Goal: Information Seeking & Learning: Learn about a topic

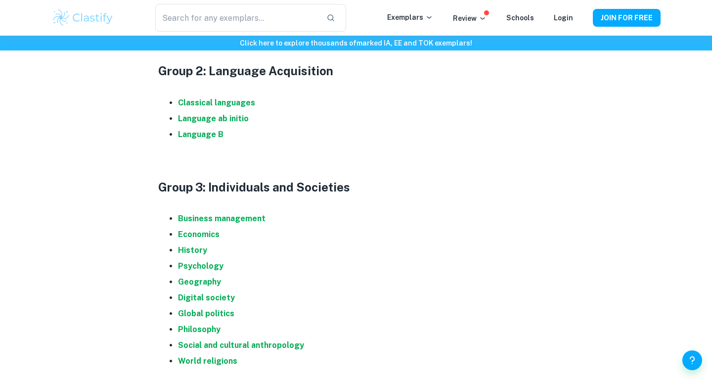
scroll to position [643, 0]
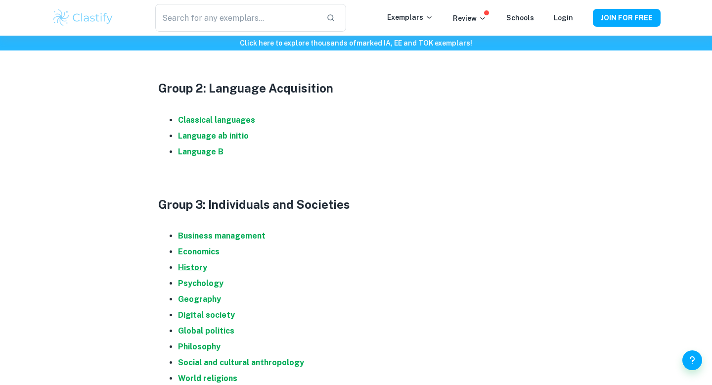
click at [198, 264] on strong "History" at bounding box center [192, 267] width 29 height 9
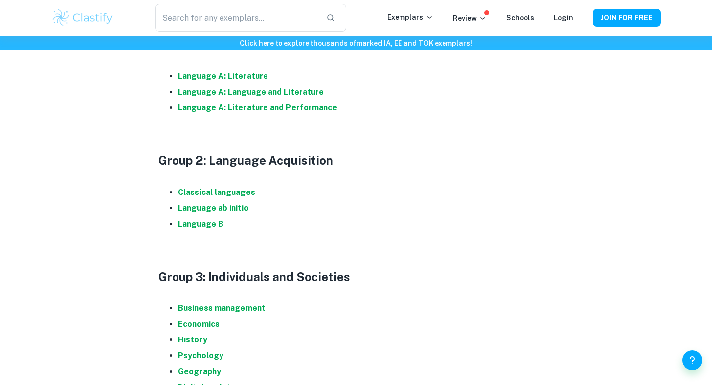
scroll to position [526, 0]
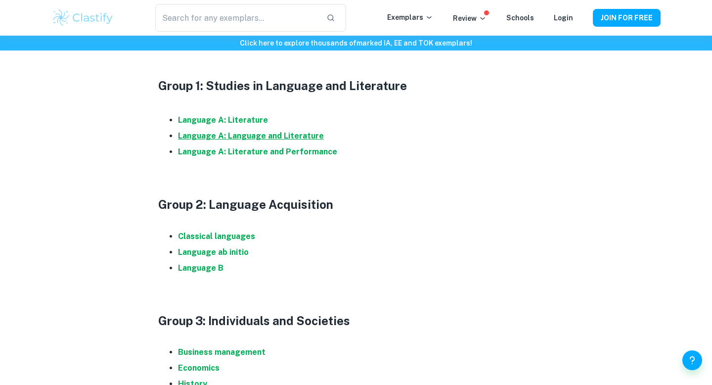
click at [230, 137] on strong "Language A: Language and Literature" at bounding box center [251, 135] width 146 height 9
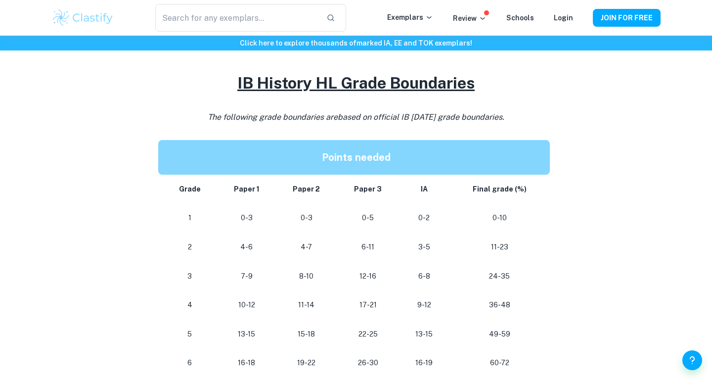
scroll to position [303, 0]
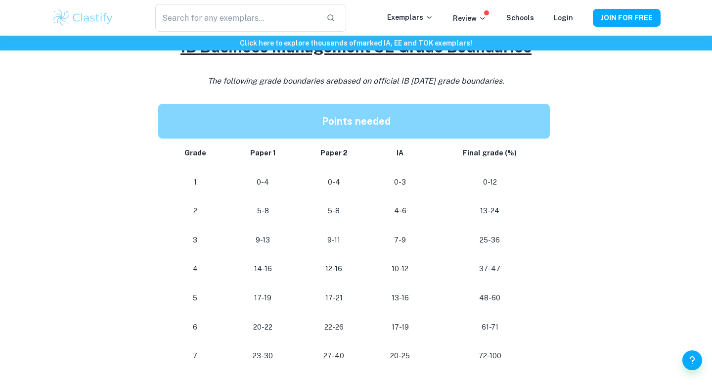
scroll to position [923, 0]
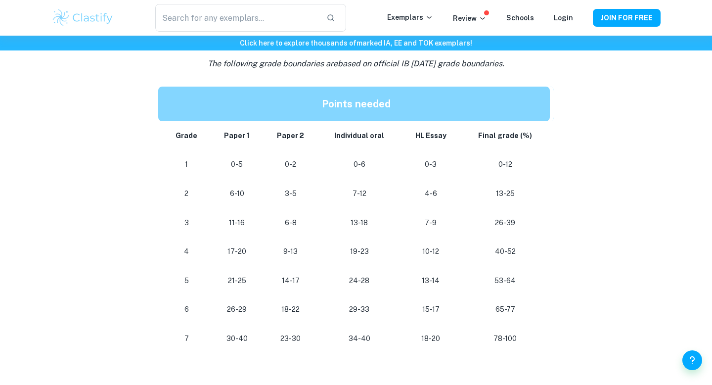
scroll to position [588, 0]
